Goal: Obtain resource: Obtain resource

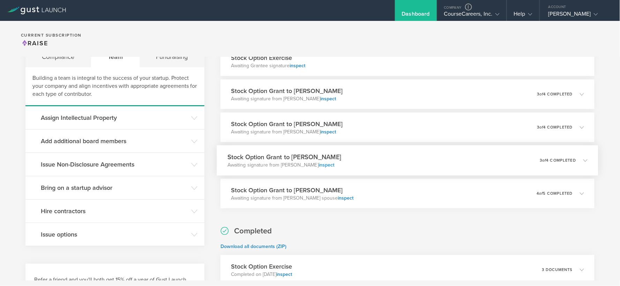
scroll to position [116, 0]
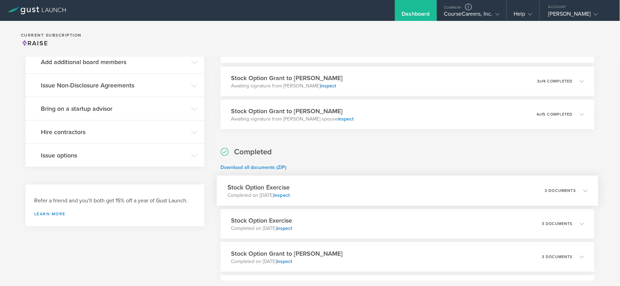
click at [337, 189] on div "Stock Option Exercise Completed on Aug 25, 2025 inspect 3 documents" at bounding box center [407, 191] width 381 height 30
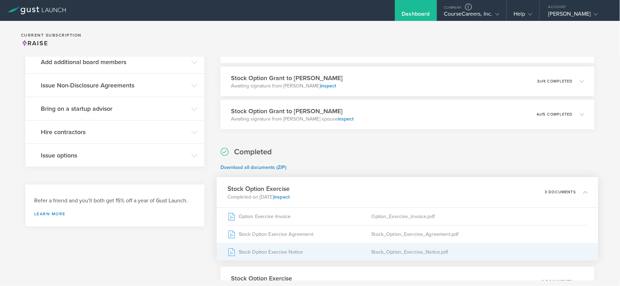
click at [289, 250] on div "Stock Option Exercise Notice" at bounding box center [299, 251] width 144 height 17
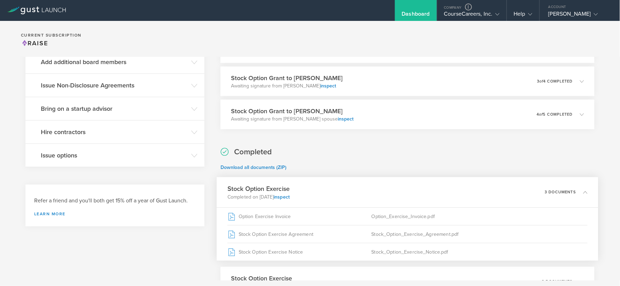
scroll to position [292, 0]
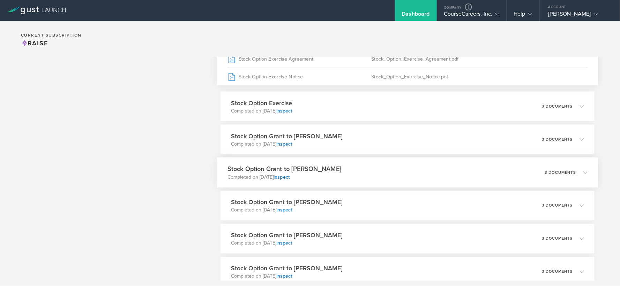
click at [365, 170] on div "Stock Option Grant to Charlie Wiggs Completed on Aug 18, 2025 inspect 3 documen…" at bounding box center [407, 173] width 381 height 30
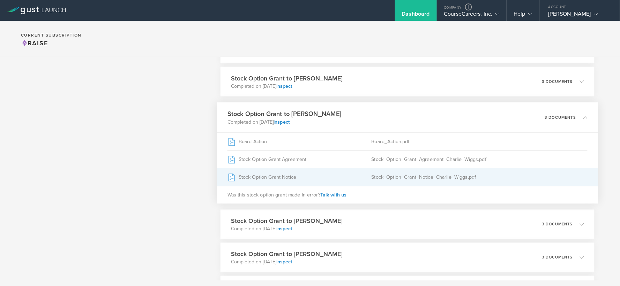
click at [285, 175] on div "Stock Option Grant Notice" at bounding box center [299, 177] width 144 height 17
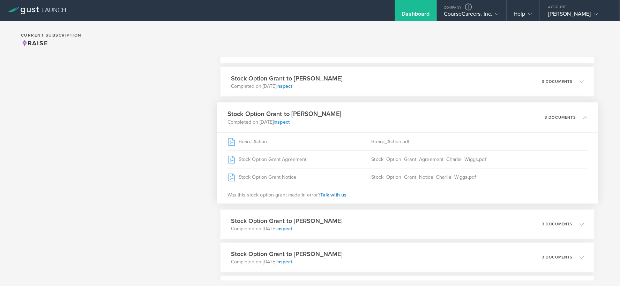
click at [289, 123] on link "inspect" at bounding box center [281, 122] width 16 height 6
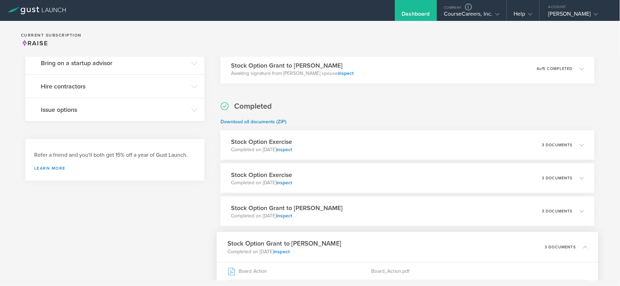
scroll to position [175, 0]
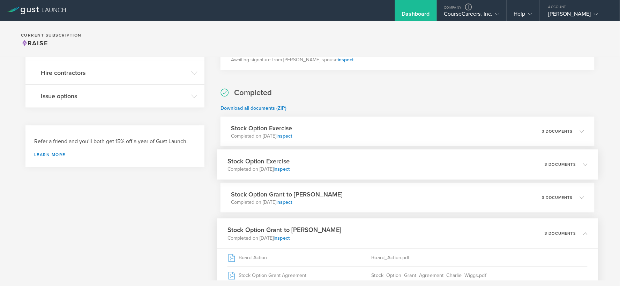
drag, startPoint x: 342, startPoint y: 161, endPoint x: 336, endPoint y: 158, distance: 6.4
click at [342, 161] on div "Stock Option Exercise Completed on Aug 21, 2025 inspect 3 documents" at bounding box center [407, 165] width 381 height 30
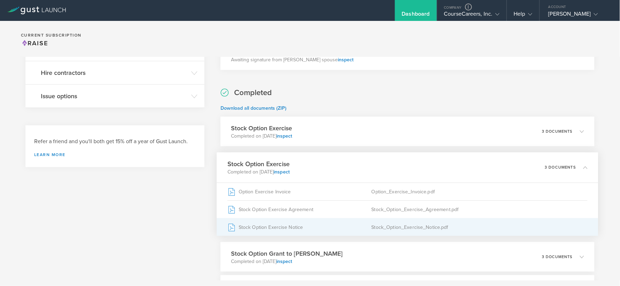
click at [278, 227] on div "Stock Option Exercise Notice" at bounding box center [299, 227] width 144 height 17
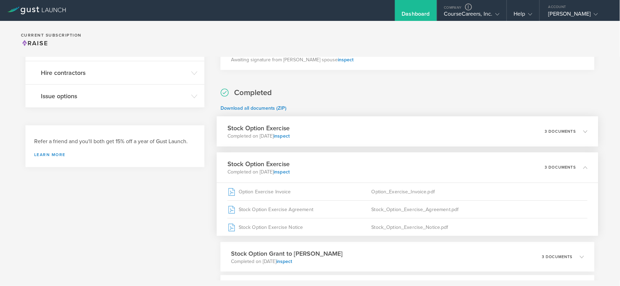
click at [331, 135] on div "Stock Option Exercise Completed on Aug 25, 2025 inspect 3 documents" at bounding box center [407, 131] width 381 height 30
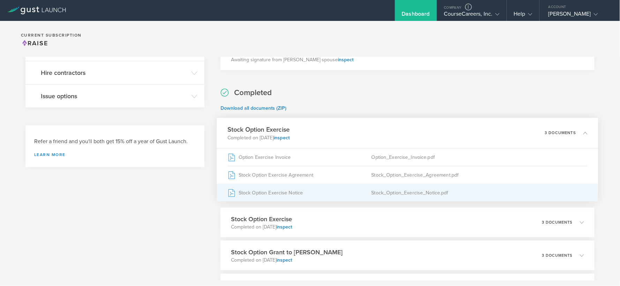
click at [301, 196] on div "Stock Option Exercise Notice" at bounding box center [299, 192] width 144 height 17
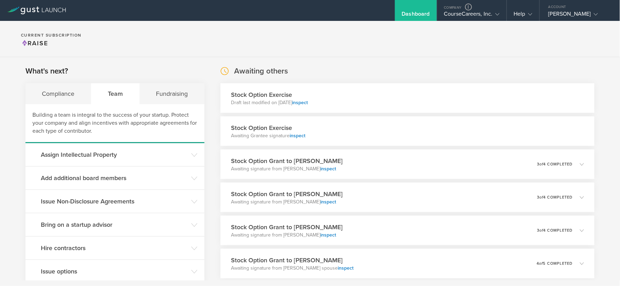
click at [357, 124] on div "Stock Option Exercise Awaiting Grantee signature inspect" at bounding box center [407, 131] width 374 height 30
click at [353, 129] on div "Stock Option Exercise Awaiting Grantee signature inspect" at bounding box center [407, 131] width 374 height 30
click at [330, 128] on div "Stock Option Exercise Awaiting Grantee signature inspect" at bounding box center [407, 131] width 374 height 30
click at [367, 98] on div "Stock Option Exercise Draft last modified on Aug 26, 2025 inspect" at bounding box center [407, 98] width 374 height 30
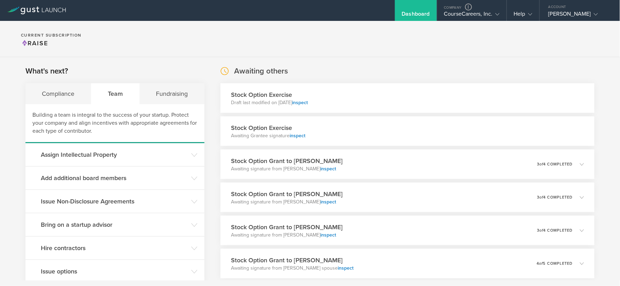
click at [371, 128] on div "Stock Option Exercise Awaiting Grantee signature inspect" at bounding box center [407, 131] width 374 height 30
